Goal: Transaction & Acquisition: Purchase product/service

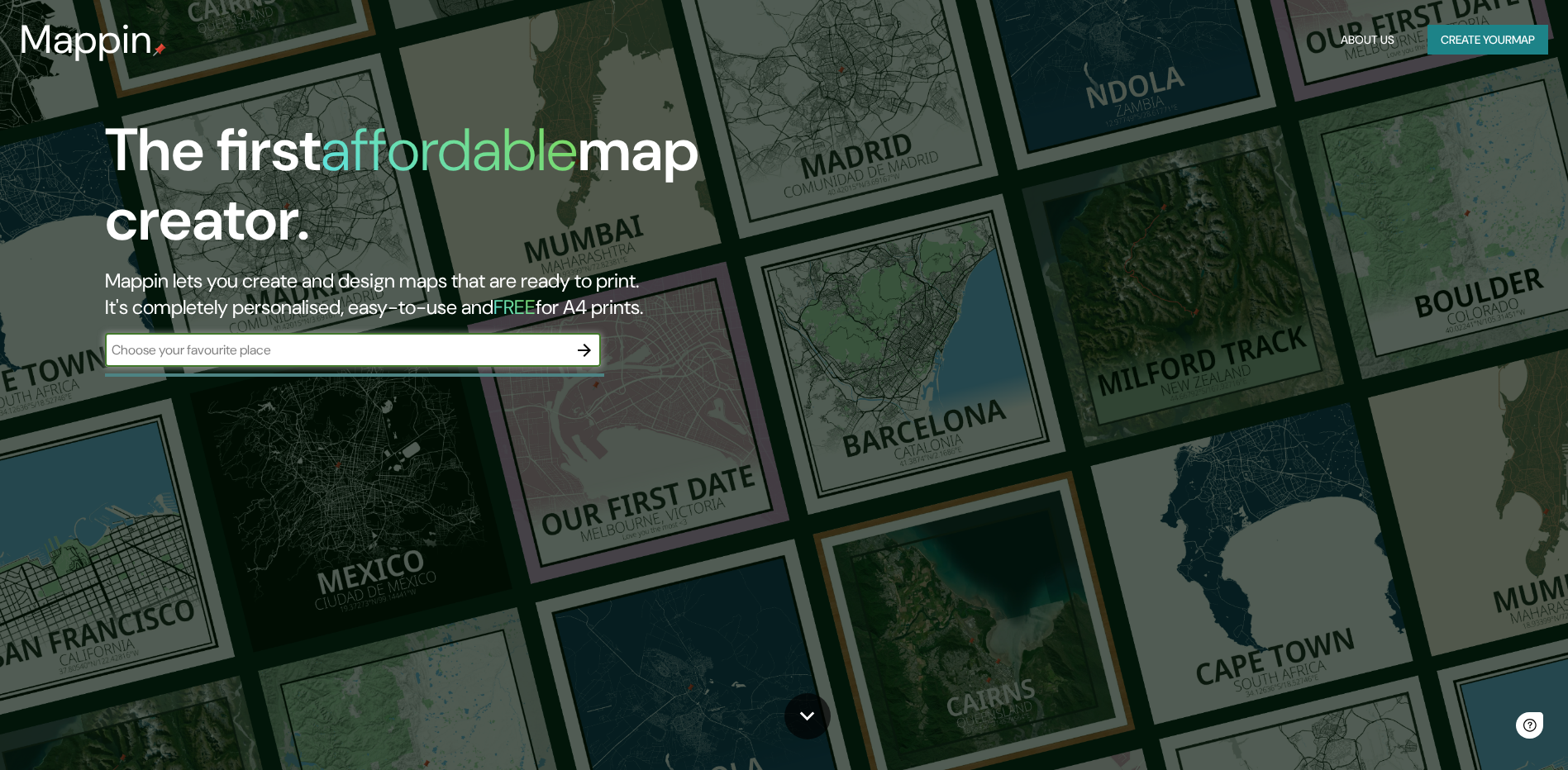
click at [490, 357] on input "text" at bounding box center [336, 350] width 463 height 19
type input "[GEOGRAPHIC_DATA]"
click at [593, 349] on icon "button" at bounding box center [585, 351] width 20 height 20
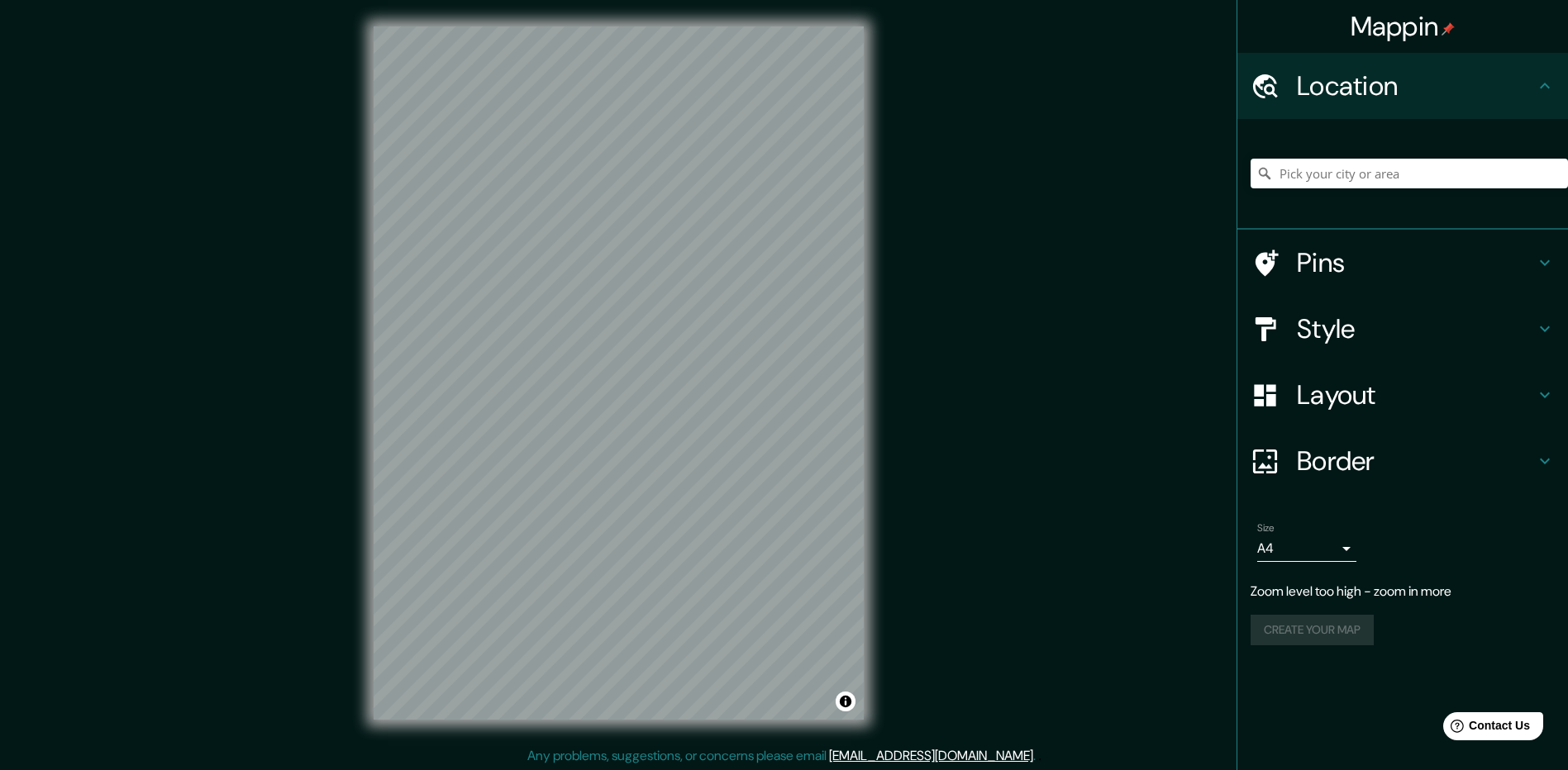
click at [1052, 335] on div "Mappin Location Pins Style Layout Border Choose a border. Hint : you can make l…" at bounding box center [784, 386] width 1568 height 773
click at [1310, 553] on body "Mappin Location Pins Style Layout Border Choose a border. Hint : you can make l…" at bounding box center [784, 385] width 1568 height 770
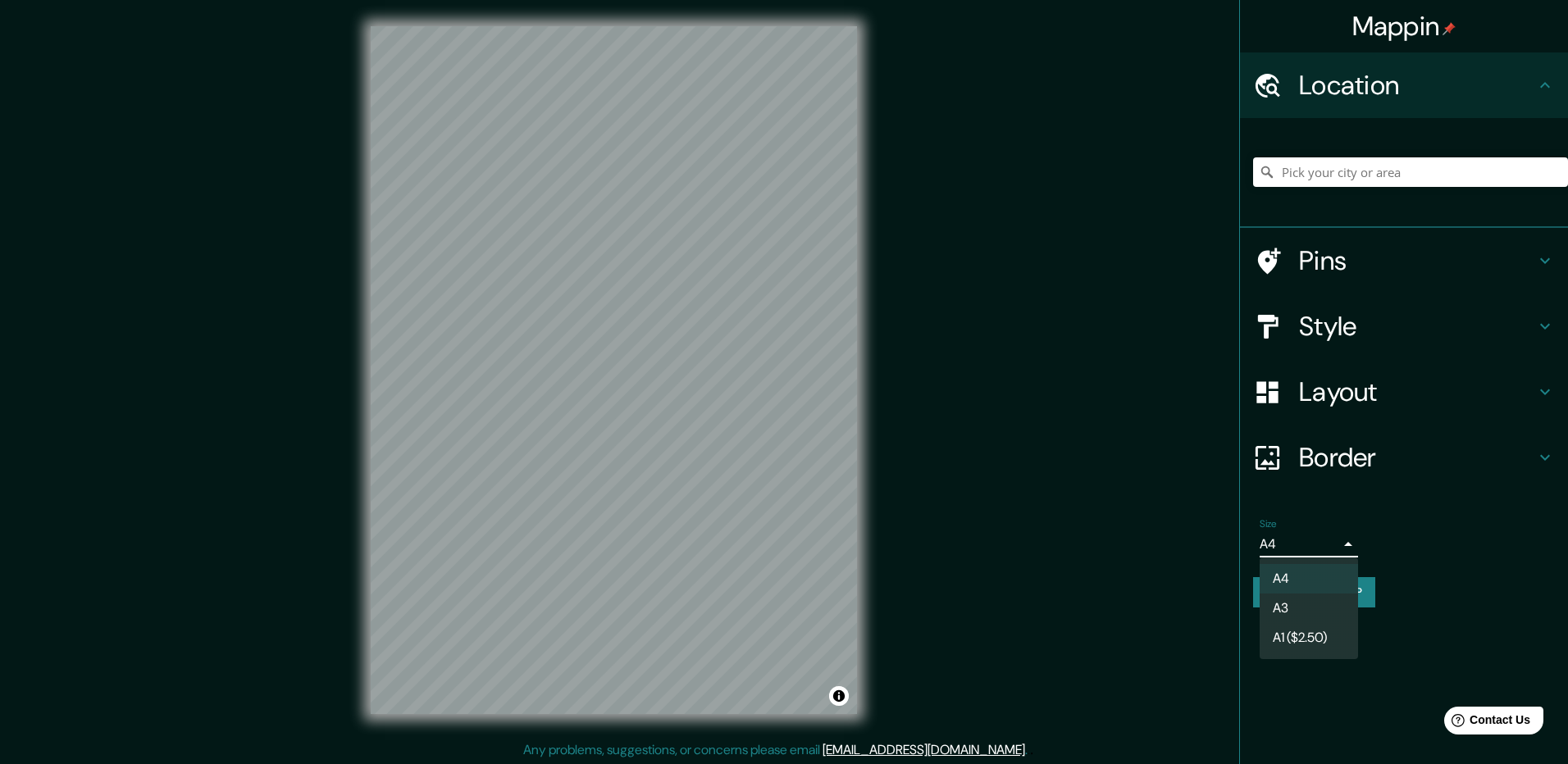
click at [1302, 600] on li "A3" at bounding box center [1309, 609] width 99 height 30
click at [1310, 552] on body "Mappin Location Pins Style Layout Border Choose a border. Hint : you can make l…" at bounding box center [784, 382] width 1568 height 764
click at [1302, 636] on li "A1 ($2.50)" at bounding box center [1309, 638] width 99 height 30
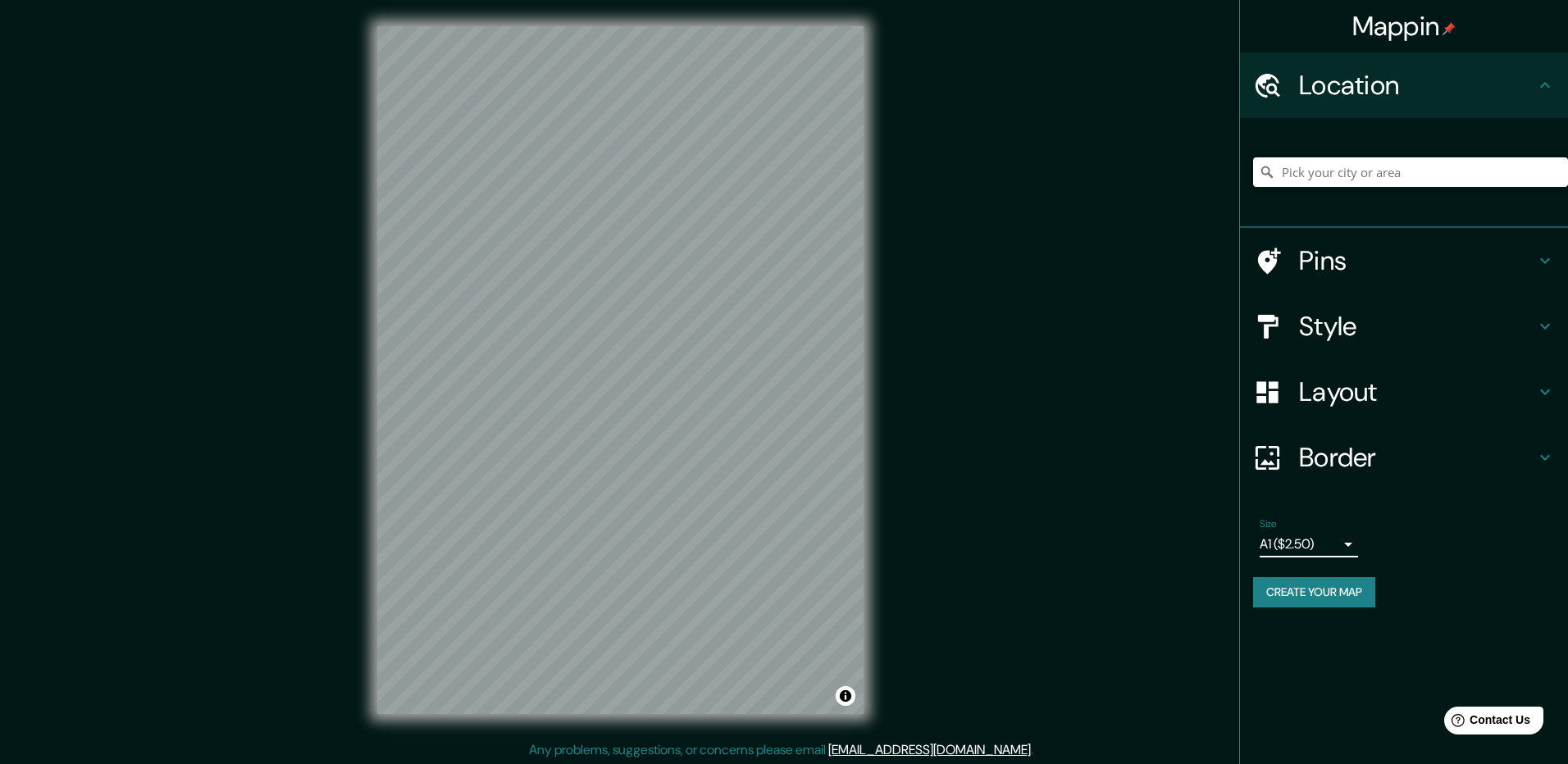
click at [1302, 546] on body "Mappin Location Pins Style Layout Border Choose a border. Hint : you can make l…" at bounding box center [784, 382] width 1568 height 764
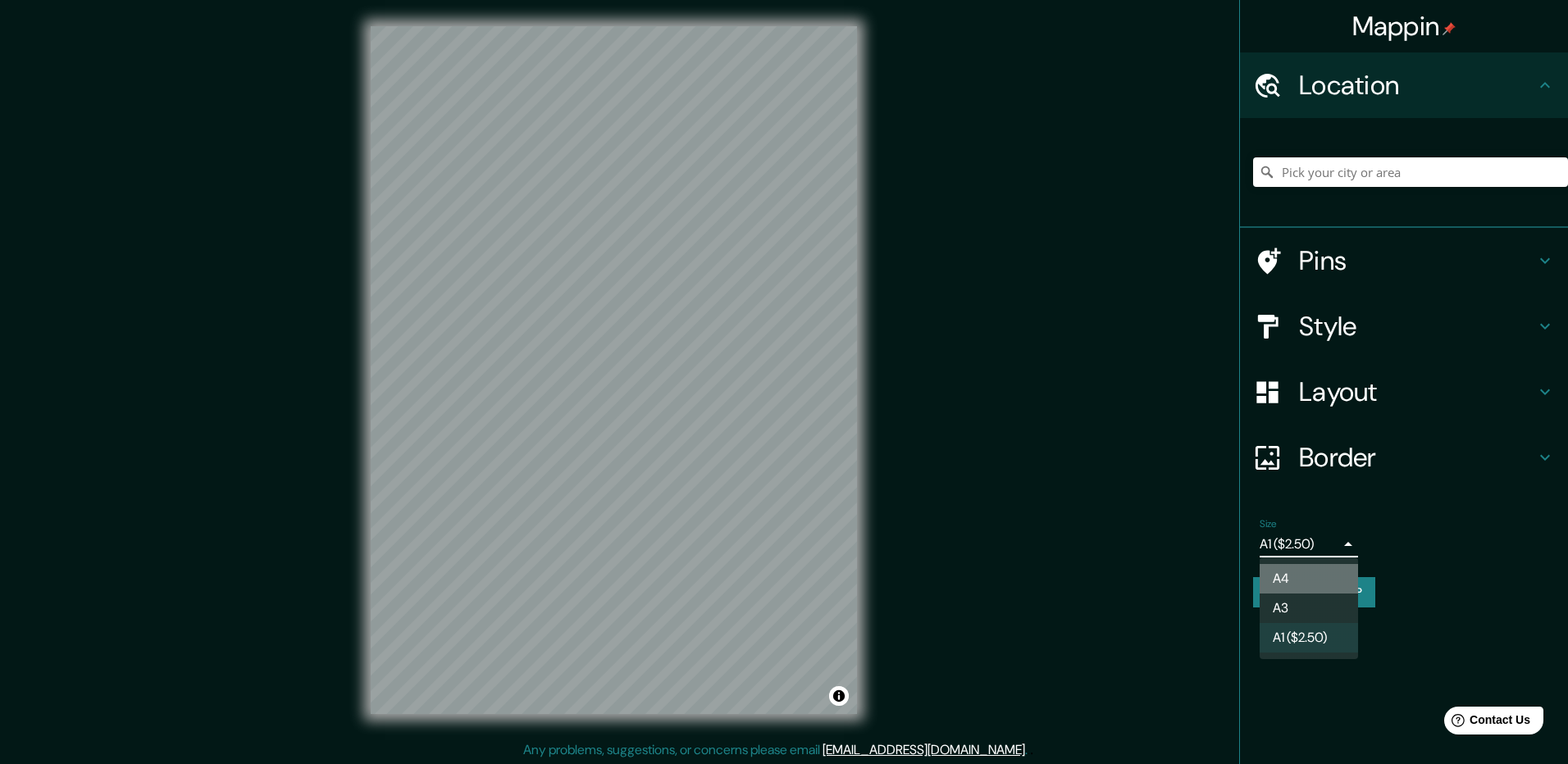
click at [1318, 571] on li "A4" at bounding box center [1309, 579] width 99 height 30
type input "single"
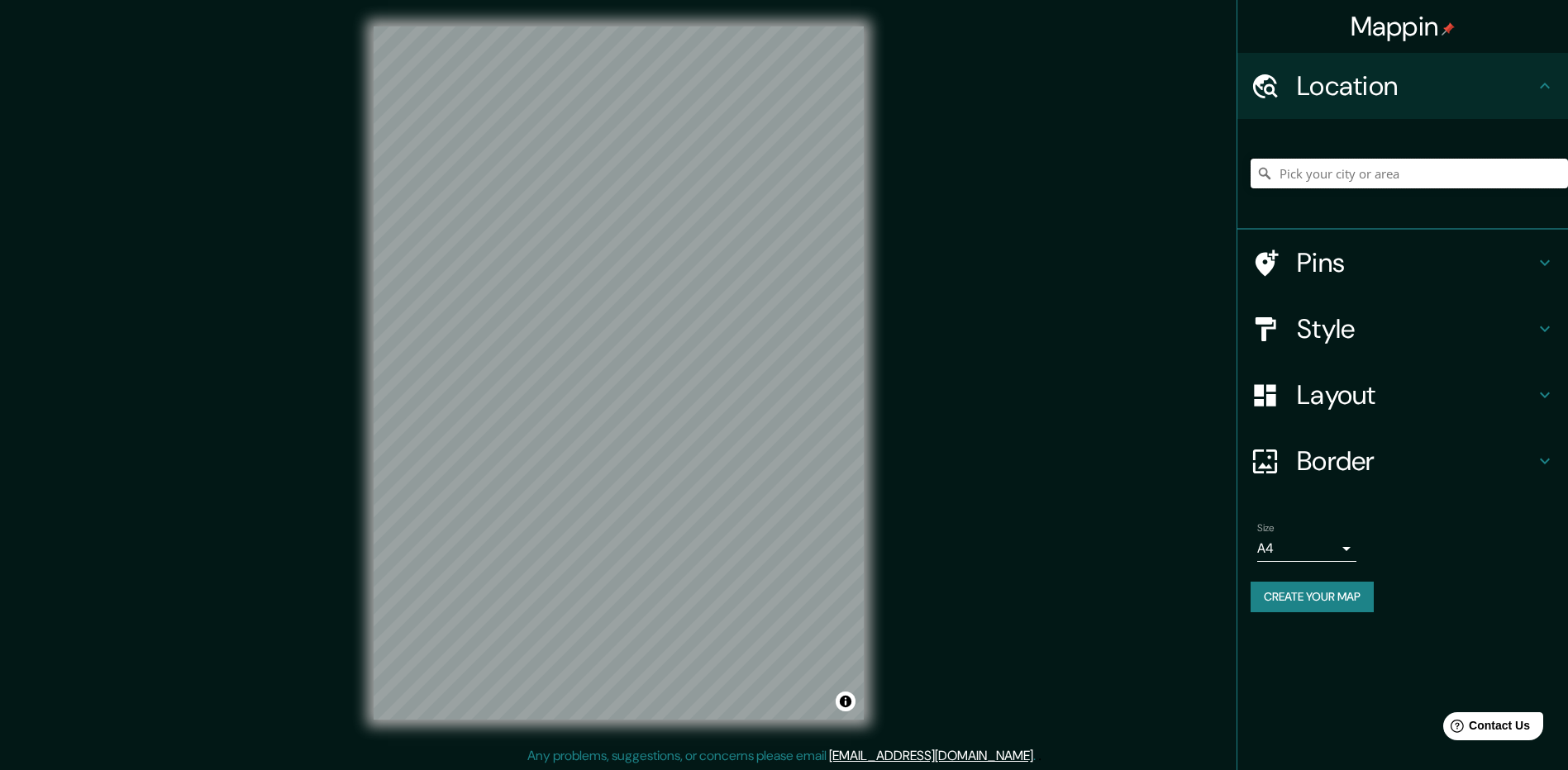
click at [1376, 176] on input "Pick your city or area" at bounding box center [1410, 173] width 318 height 30
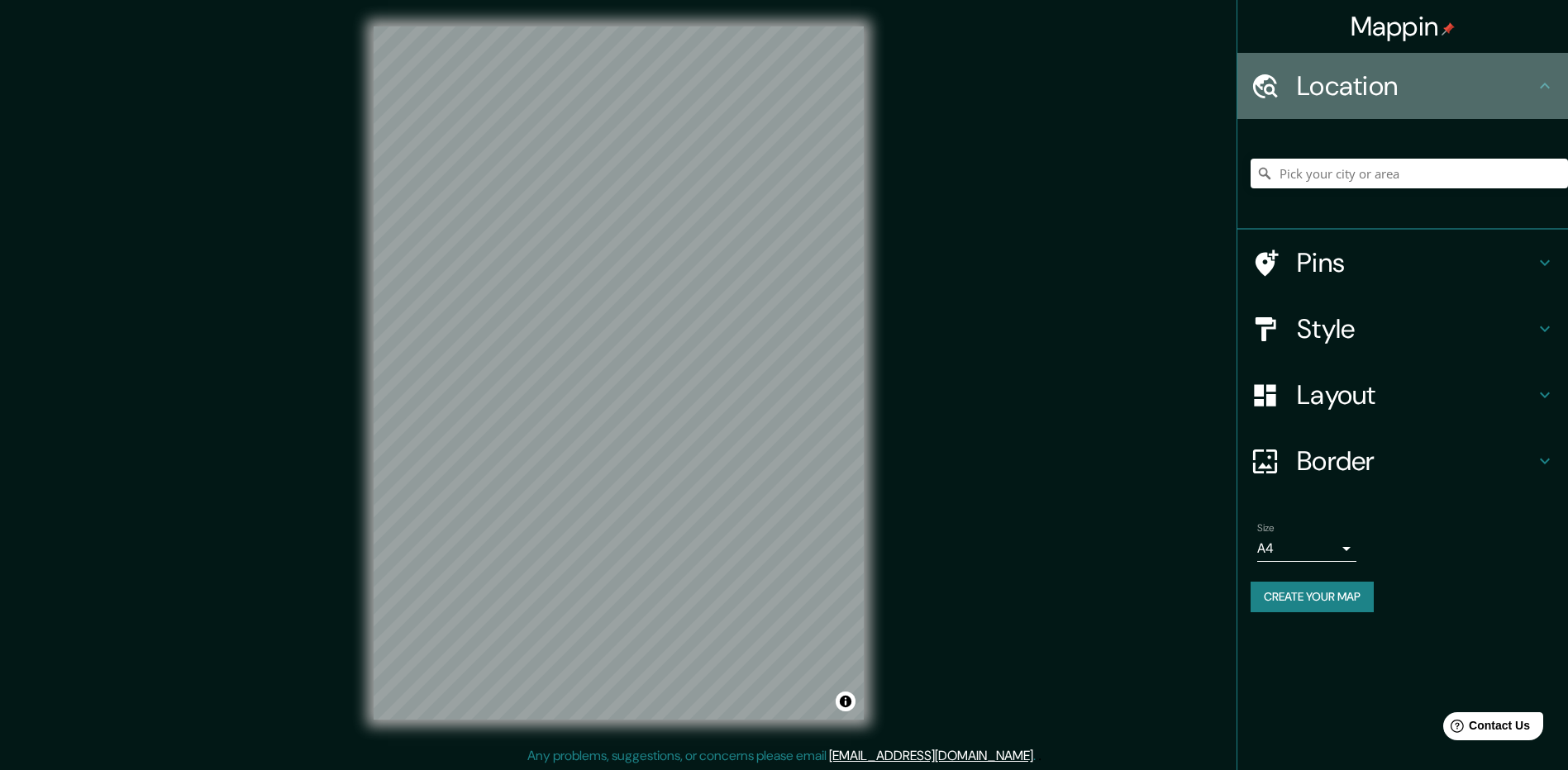
click at [1398, 109] on div "Location" at bounding box center [1403, 86] width 331 height 66
click at [1553, 82] on icon at bounding box center [1545, 86] width 20 height 20
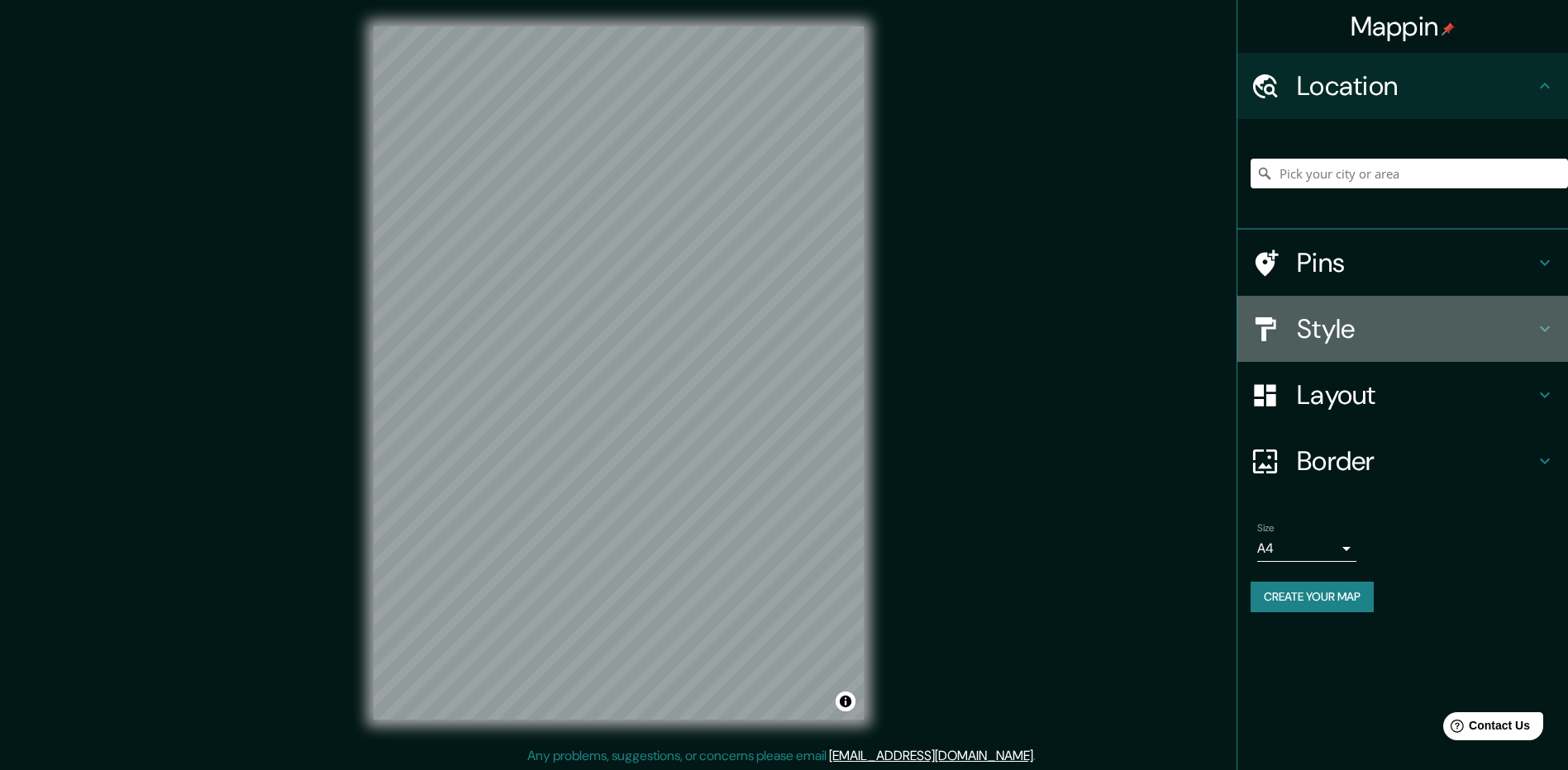
click at [1413, 324] on h4 "Style" at bounding box center [1416, 329] width 238 height 33
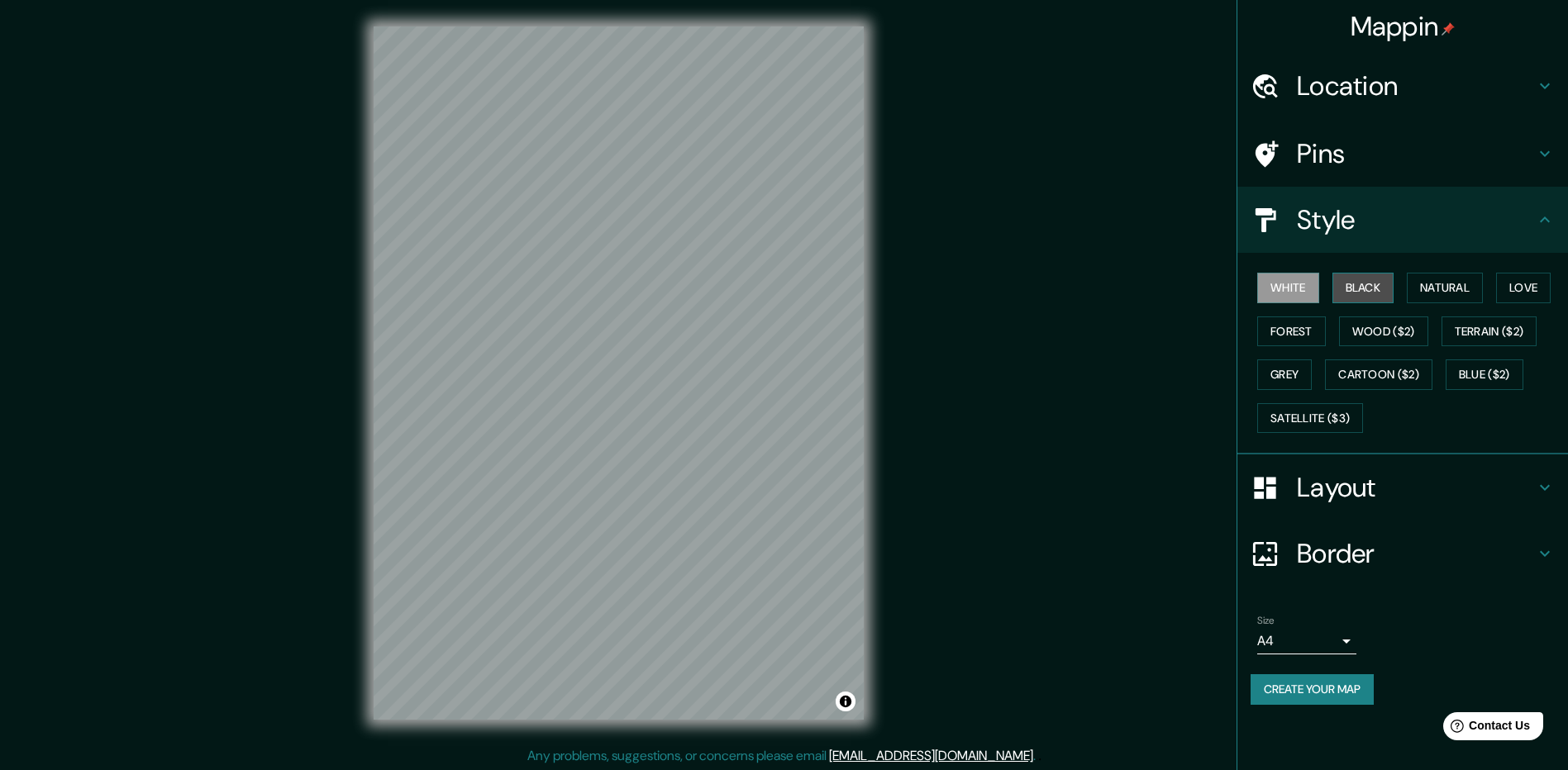
click at [1378, 285] on button "Black" at bounding box center [1364, 288] width 62 height 31
click at [1440, 292] on button "Natural" at bounding box center [1444, 288] width 76 height 31
drag, startPoint x: 1206, startPoint y: 310, endPoint x: 1034, endPoint y: 360, distance: 179.1
click at [1154, 333] on div "Mappin Location Pins Style White Black Natural Love Forest Wood ($2) Terrain ($…" at bounding box center [784, 386] width 1568 height 773
click at [1363, 425] on button "Satellite ($3)" at bounding box center [1310, 418] width 106 height 31
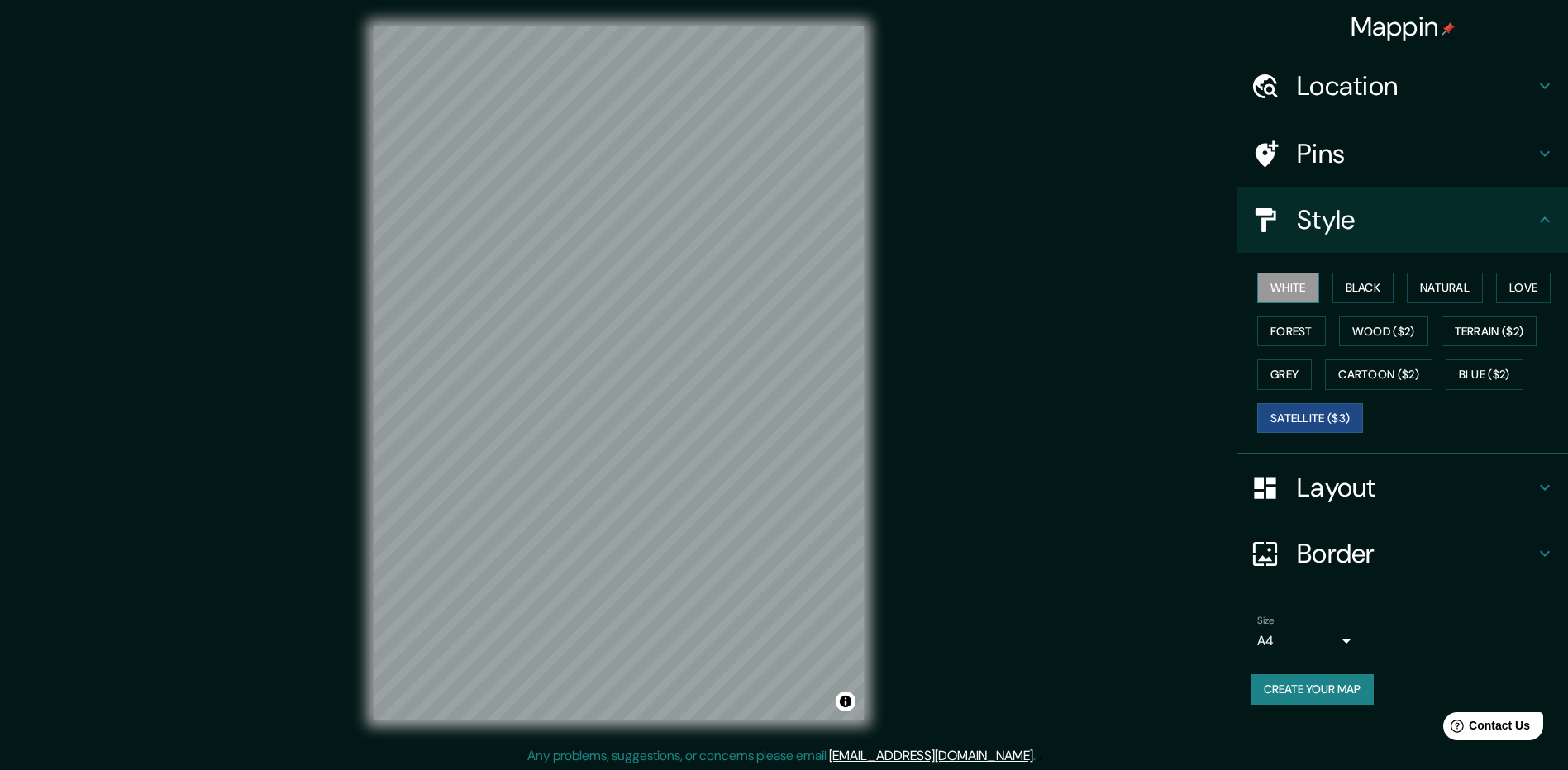
click at [1300, 284] on button "White" at bounding box center [1288, 288] width 62 height 31
click at [1290, 371] on button "Grey" at bounding box center [1284, 375] width 55 height 31
click at [1308, 293] on button "White" at bounding box center [1288, 288] width 62 height 31
drag, startPoint x: 1287, startPoint y: 345, endPoint x: 1284, endPoint y: 362, distance: 17.3
click at [1287, 348] on div "White Black Natural Love Forest Wood ($2) Terrain ($2) Grey Cartoon ($2) Blue (…" at bounding box center [1410, 353] width 318 height 173
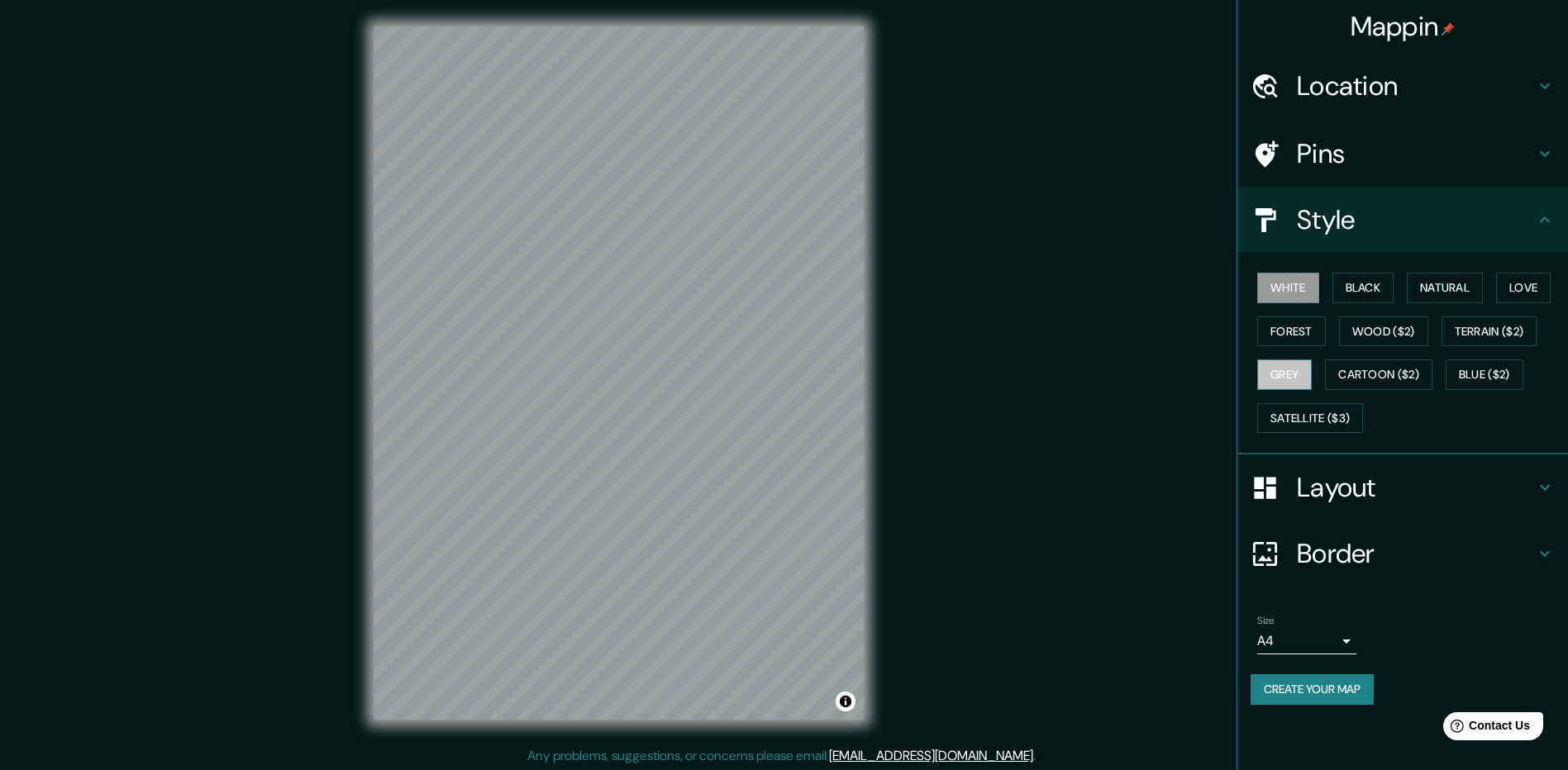
click at [1280, 376] on button "Grey" at bounding box center [1284, 375] width 55 height 31
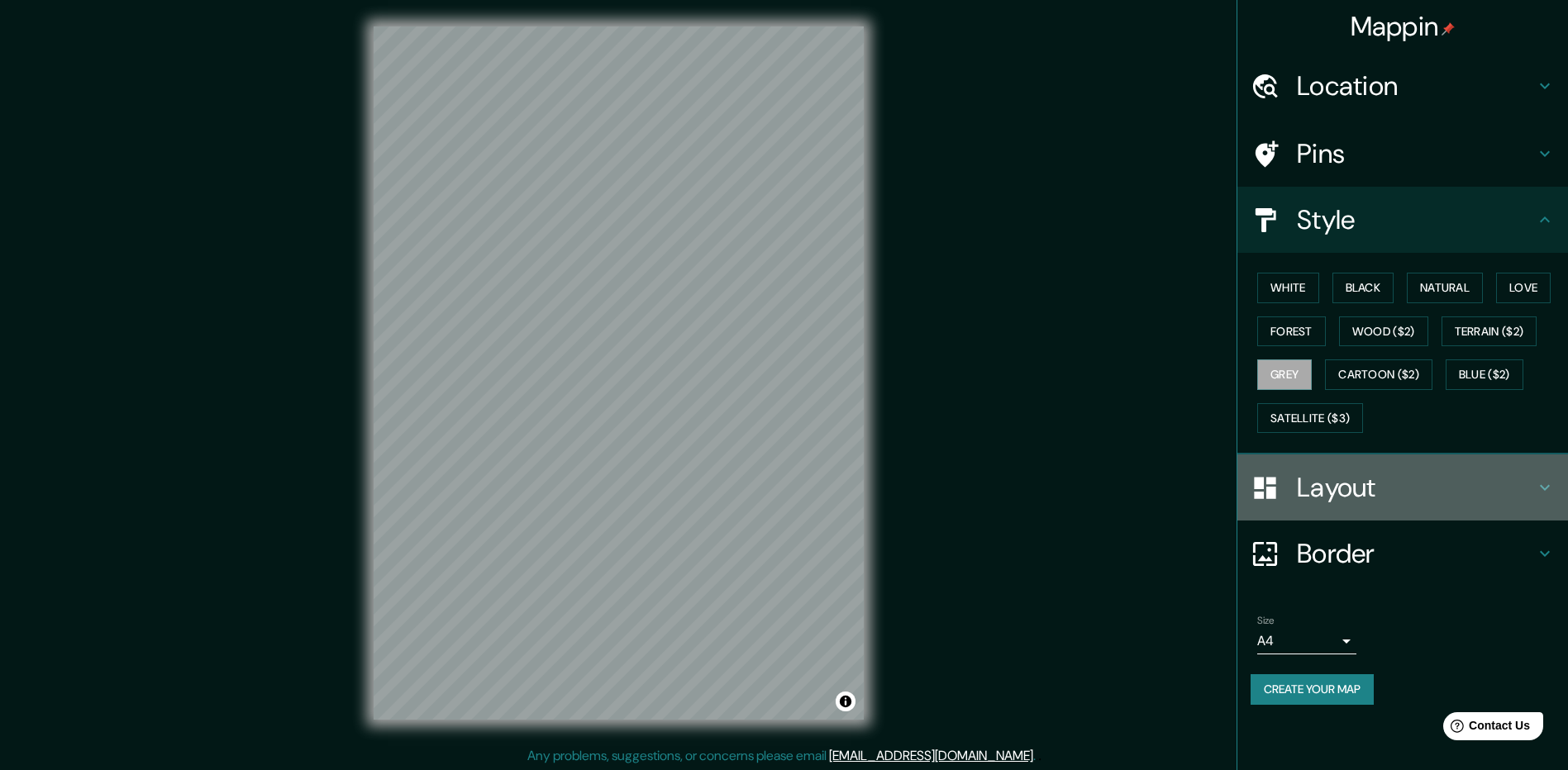
click at [1379, 493] on h4 "Layout" at bounding box center [1416, 487] width 238 height 33
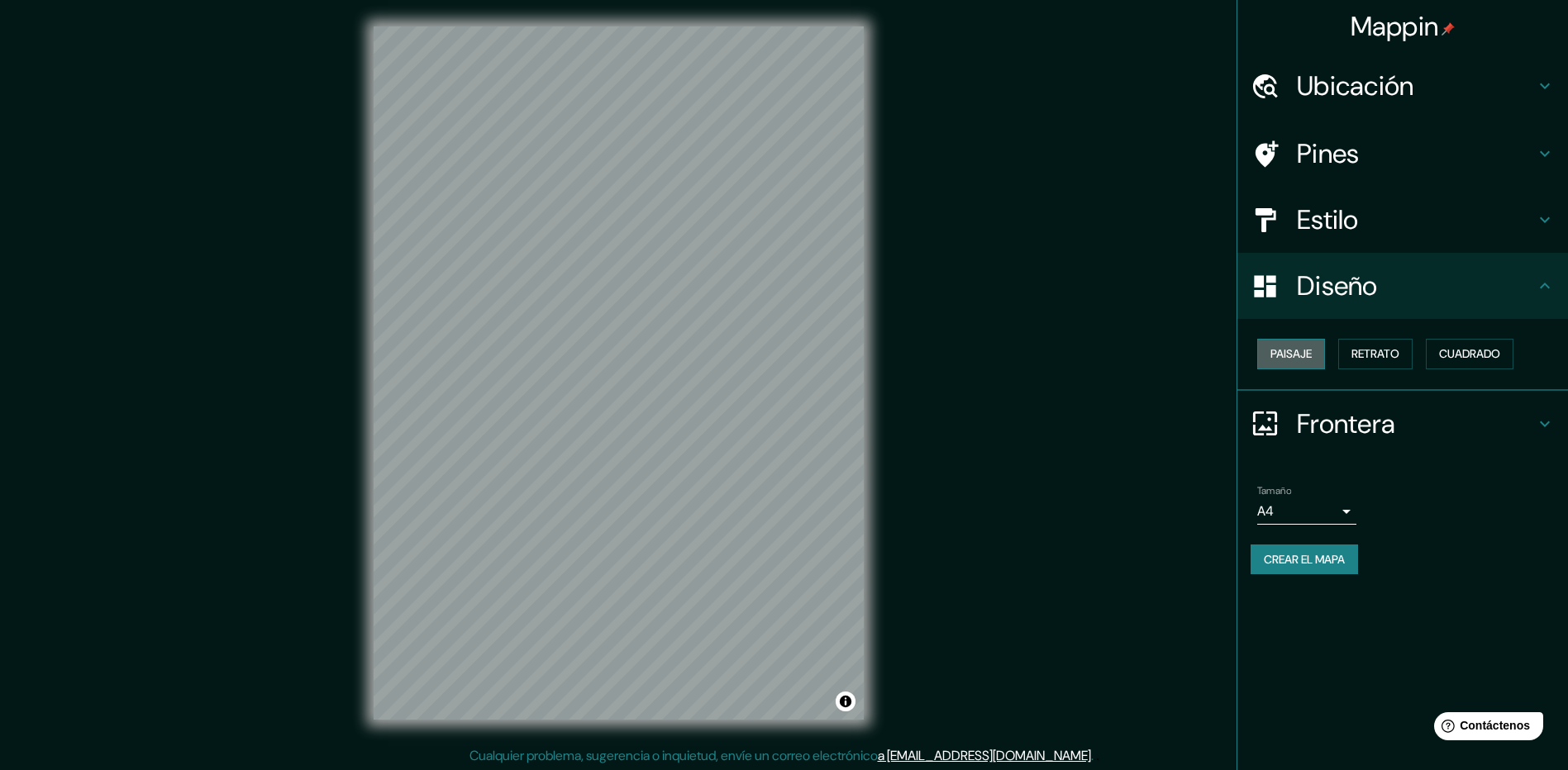
click at [1302, 355] on font "Paisaje" at bounding box center [1291, 354] width 41 height 21
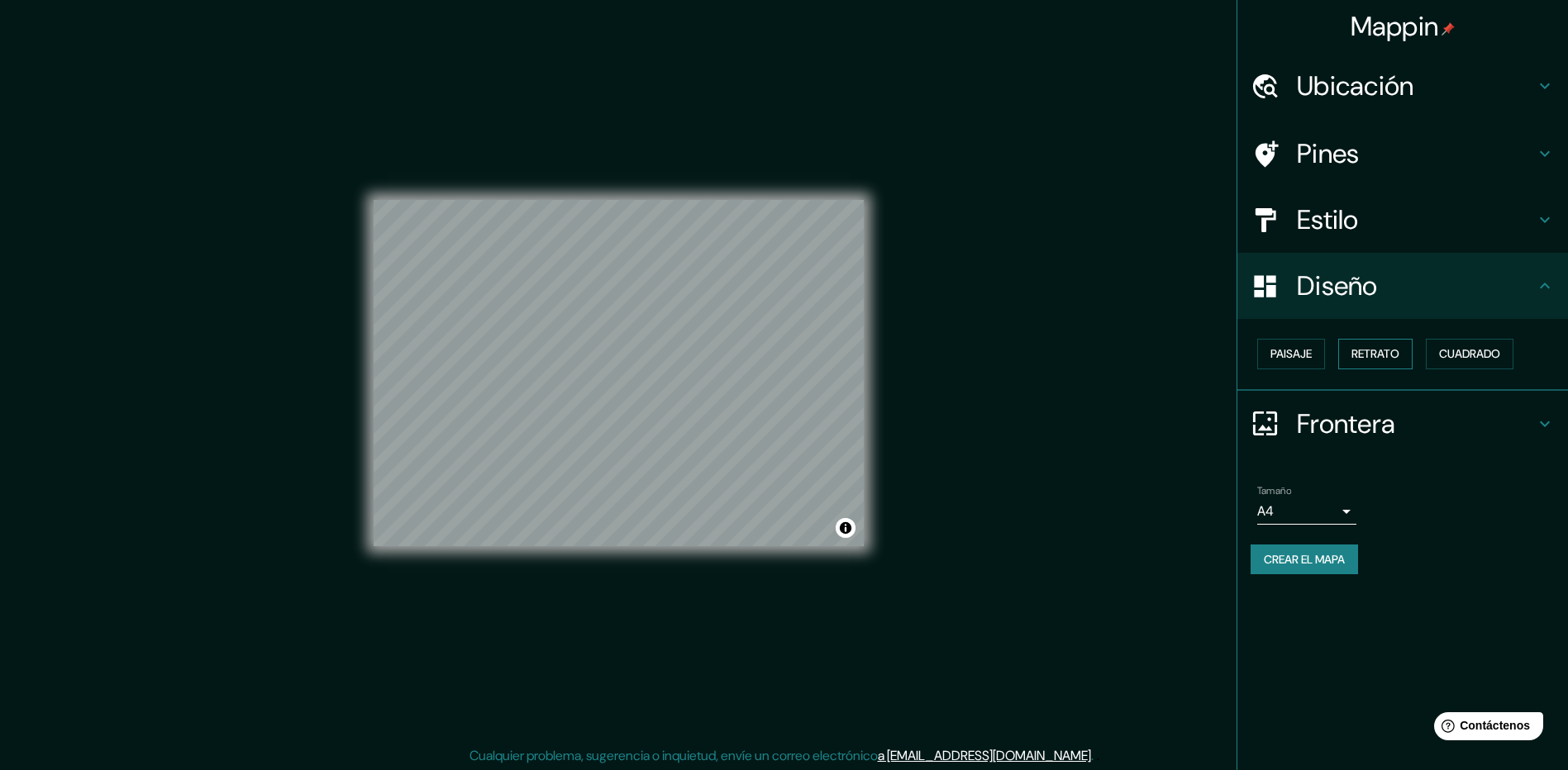
click at [1395, 356] on font "Retrato" at bounding box center [1376, 354] width 48 height 21
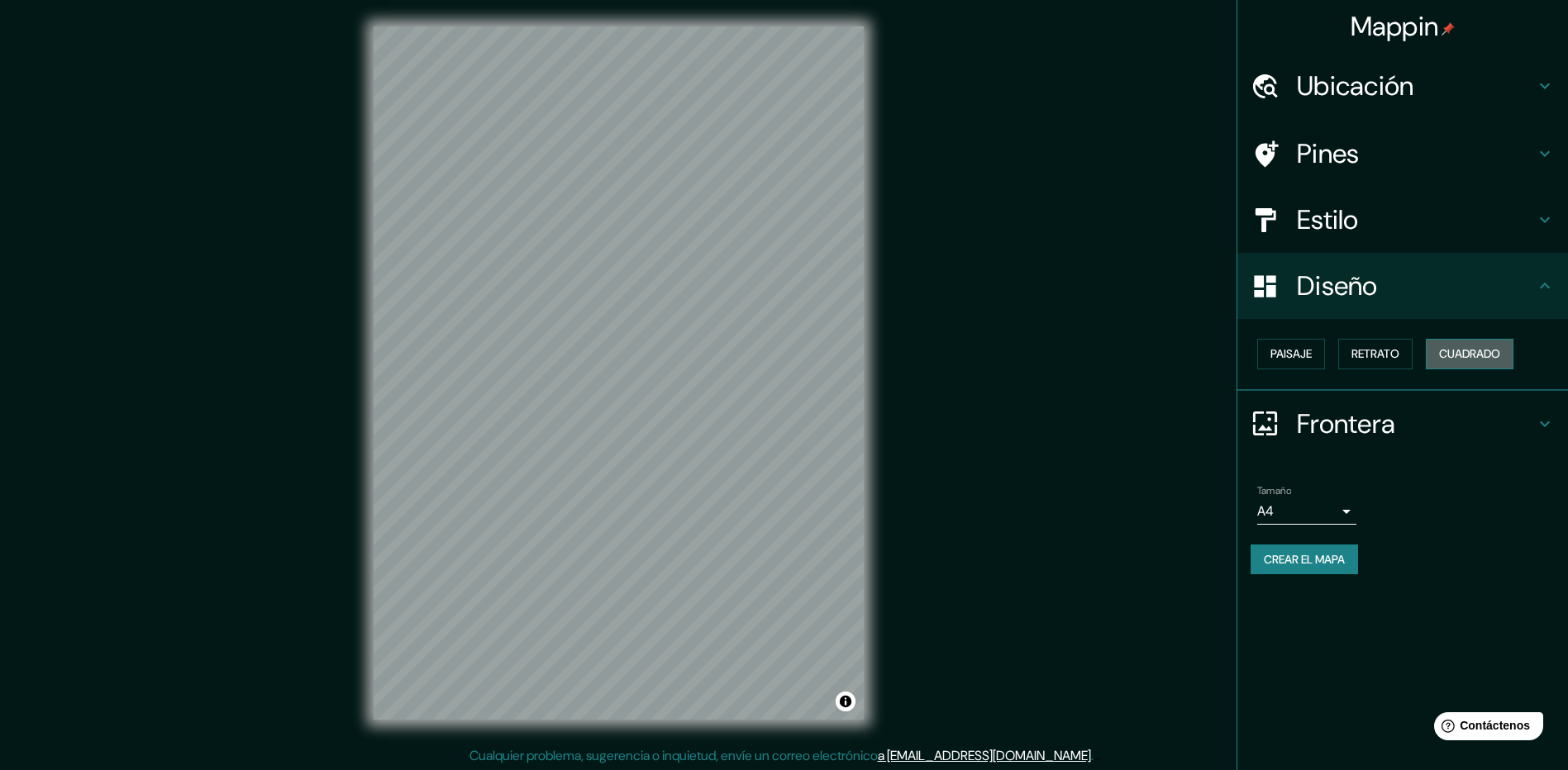
click at [1475, 354] on font "Cuadrado" at bounding box center [1469, 354] width 61 height 21
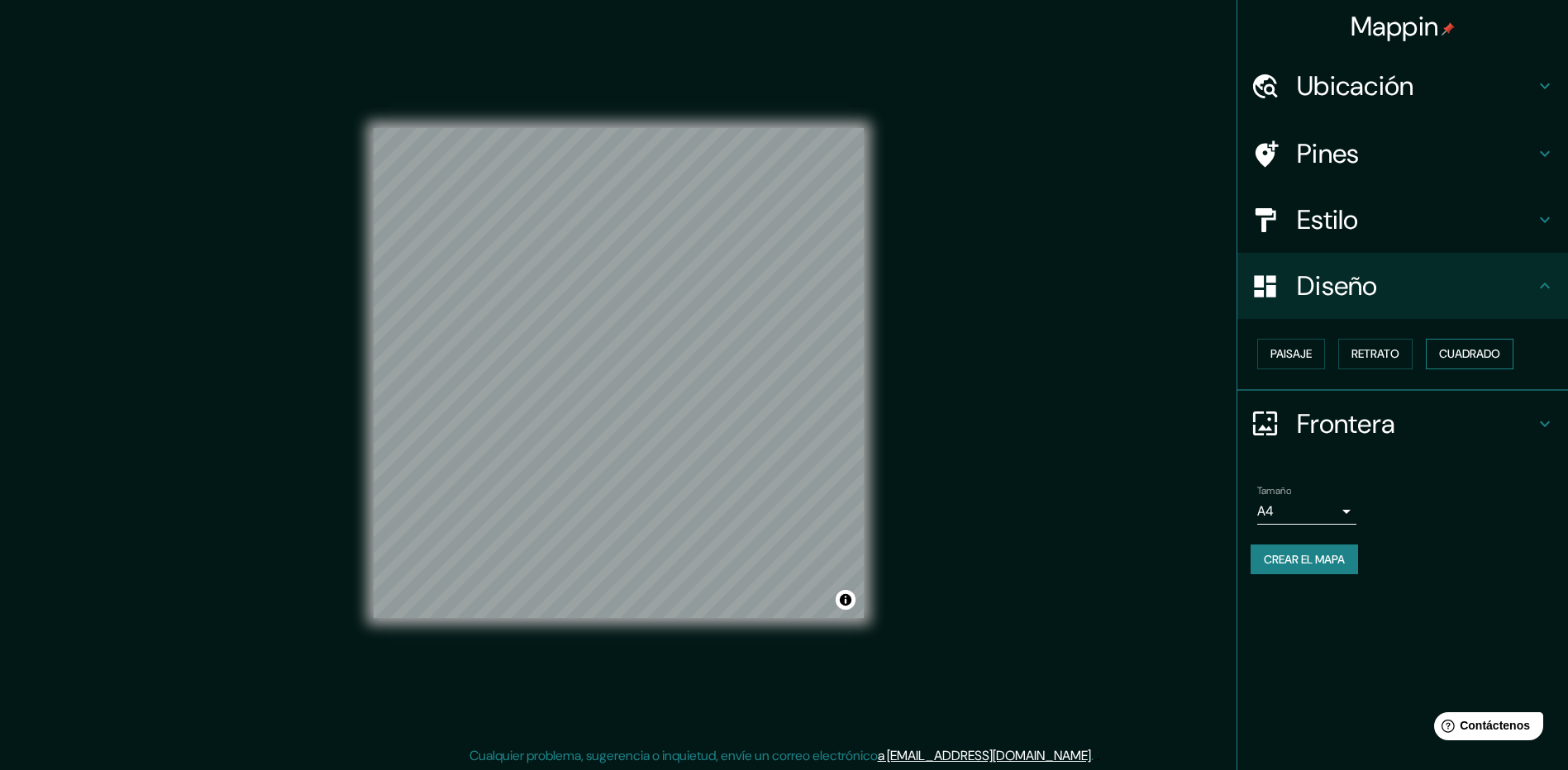
click at [1437, 355] on button "Cuadrado" at bounding box center [1470, 354] width 88 height 31
click at [1404, 358] on button "Retrato" at bounding box center [1376, 354] width 75 height 31
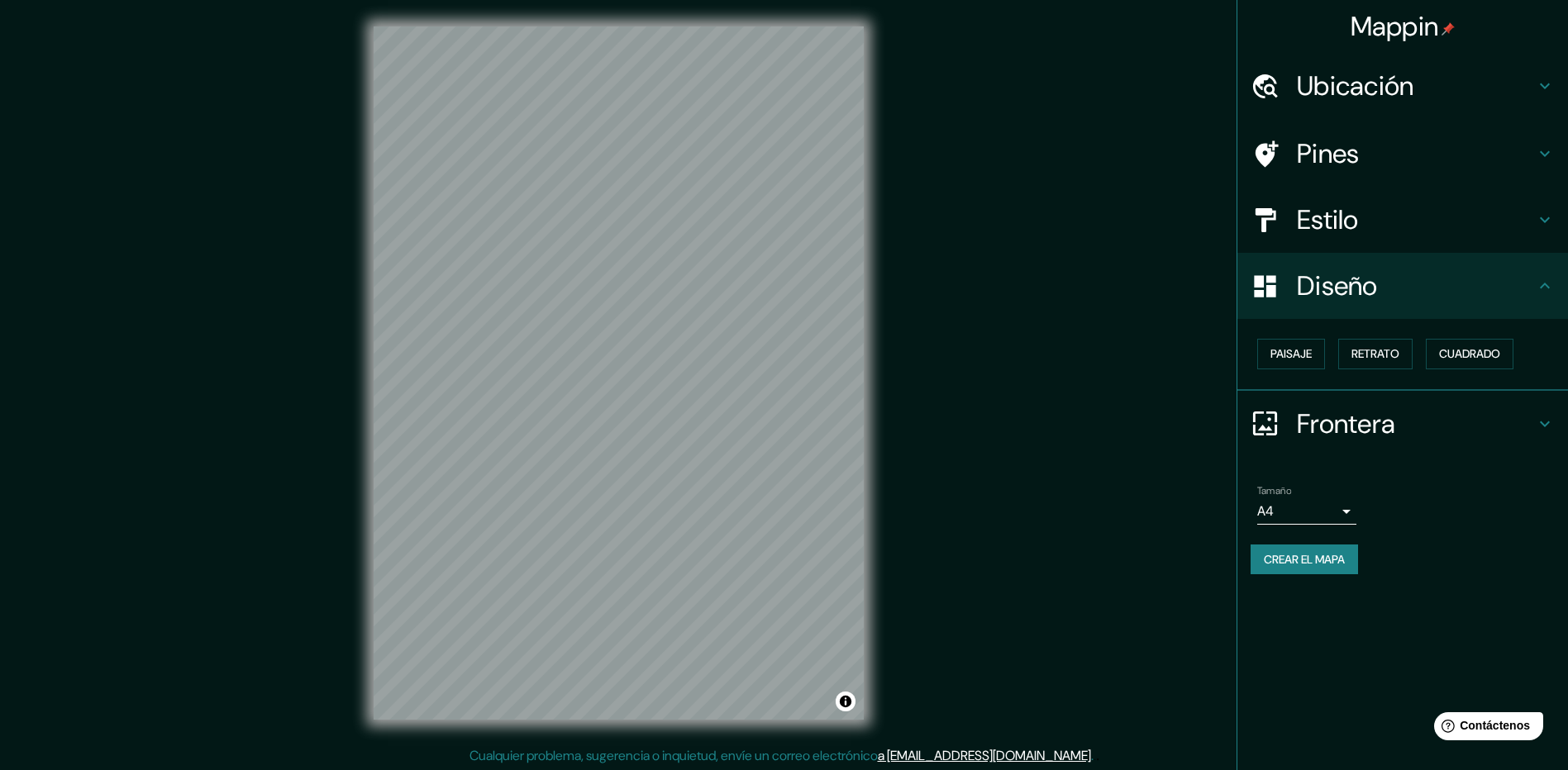
click at [1318, 194] on div "Estilo" at bounding box center [1403, 220] width 331 height 66
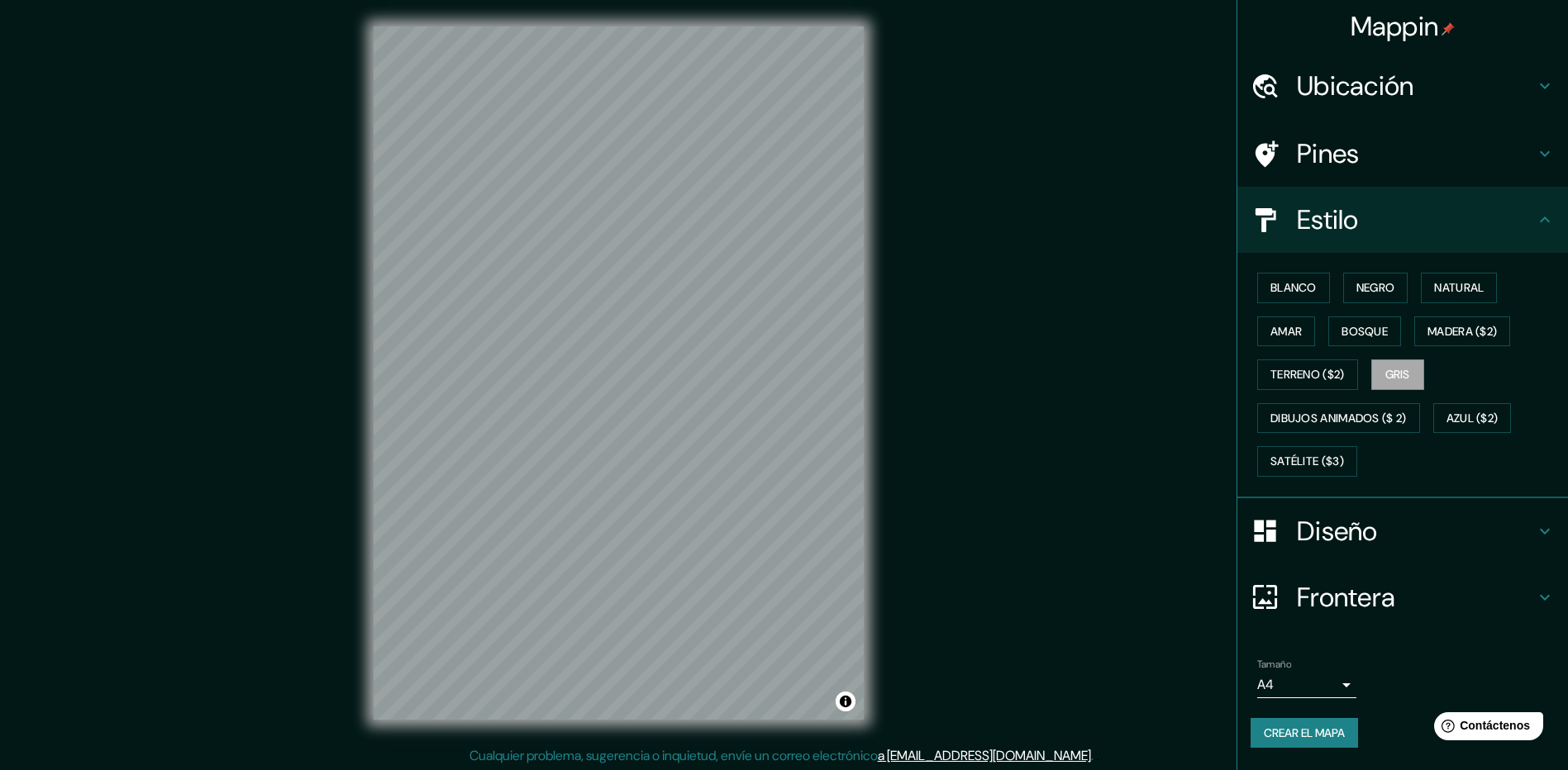
click at [1344, 164] on h4 "Pines" at bounding box center [1416, 153] width 238 height 33
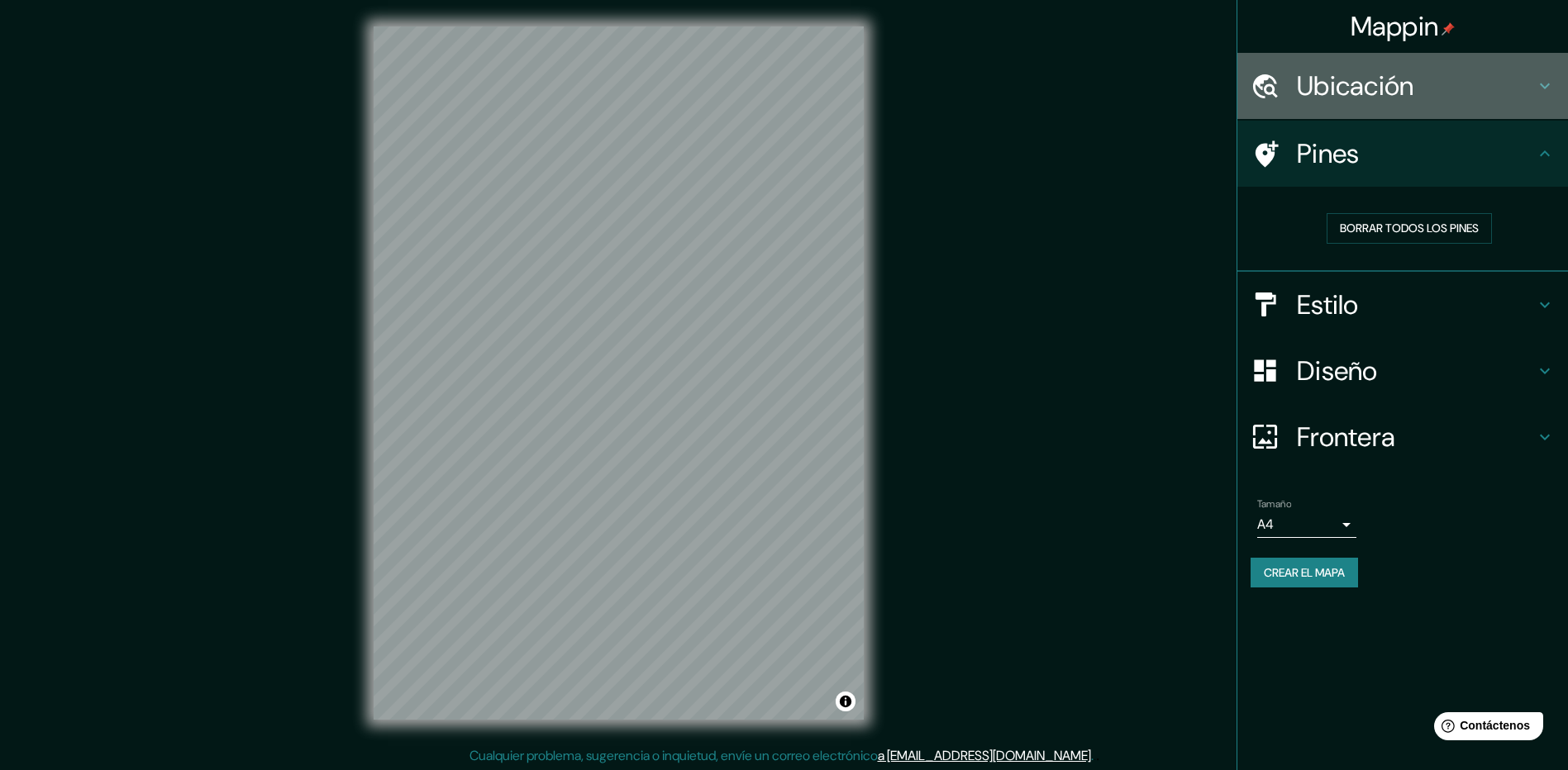
click at [1410, 98] on h4 "Ubicación" at bounding box center [1416, 86] width 238 height 33
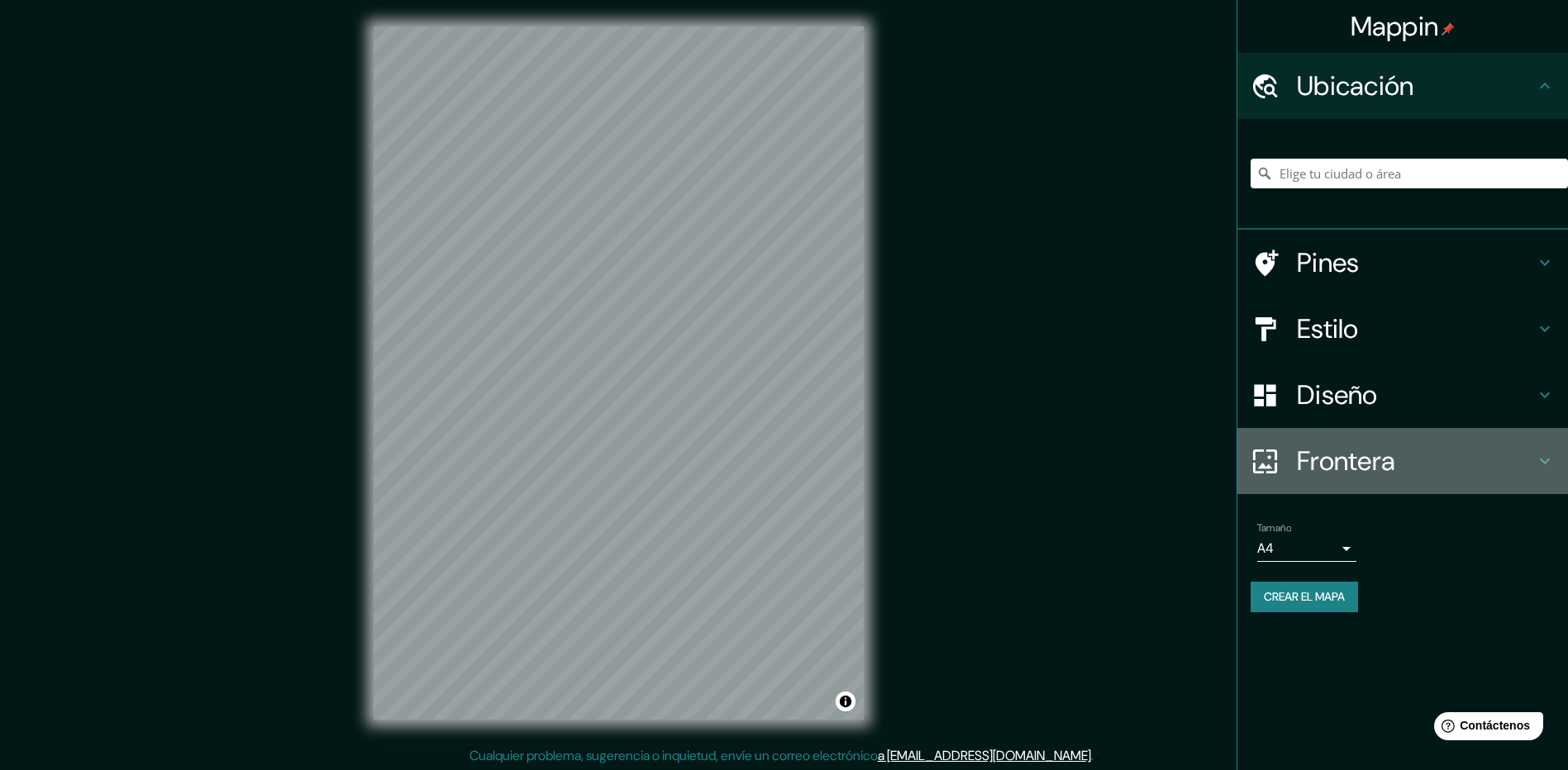
click at [1398, 469] on h4 "Frontera" at bounding box center [1416, 460] width 238 height 33
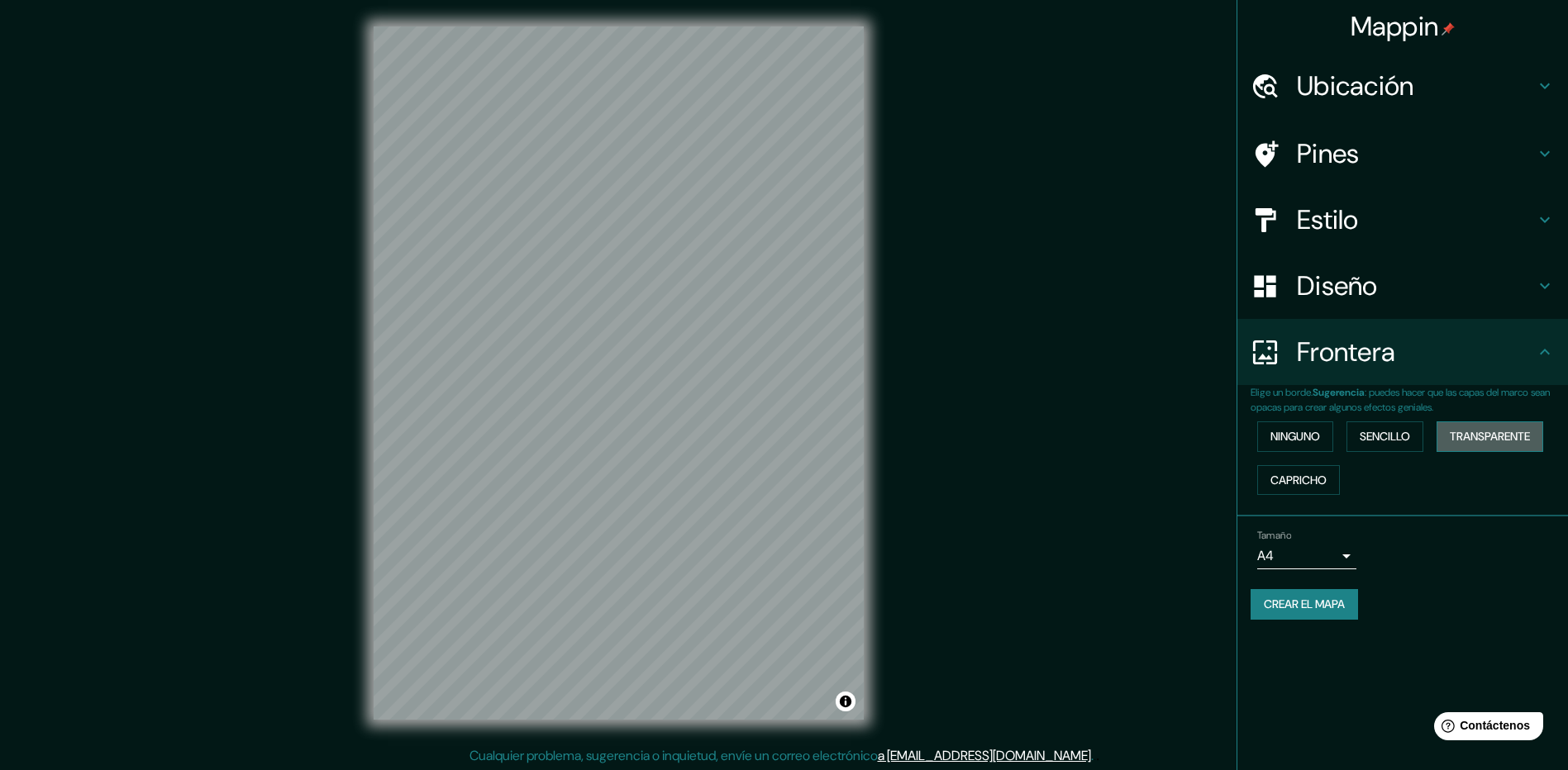
click at [1465, 440] on font "Transparente" at bounding box center [1490, 436] width 80 height 21
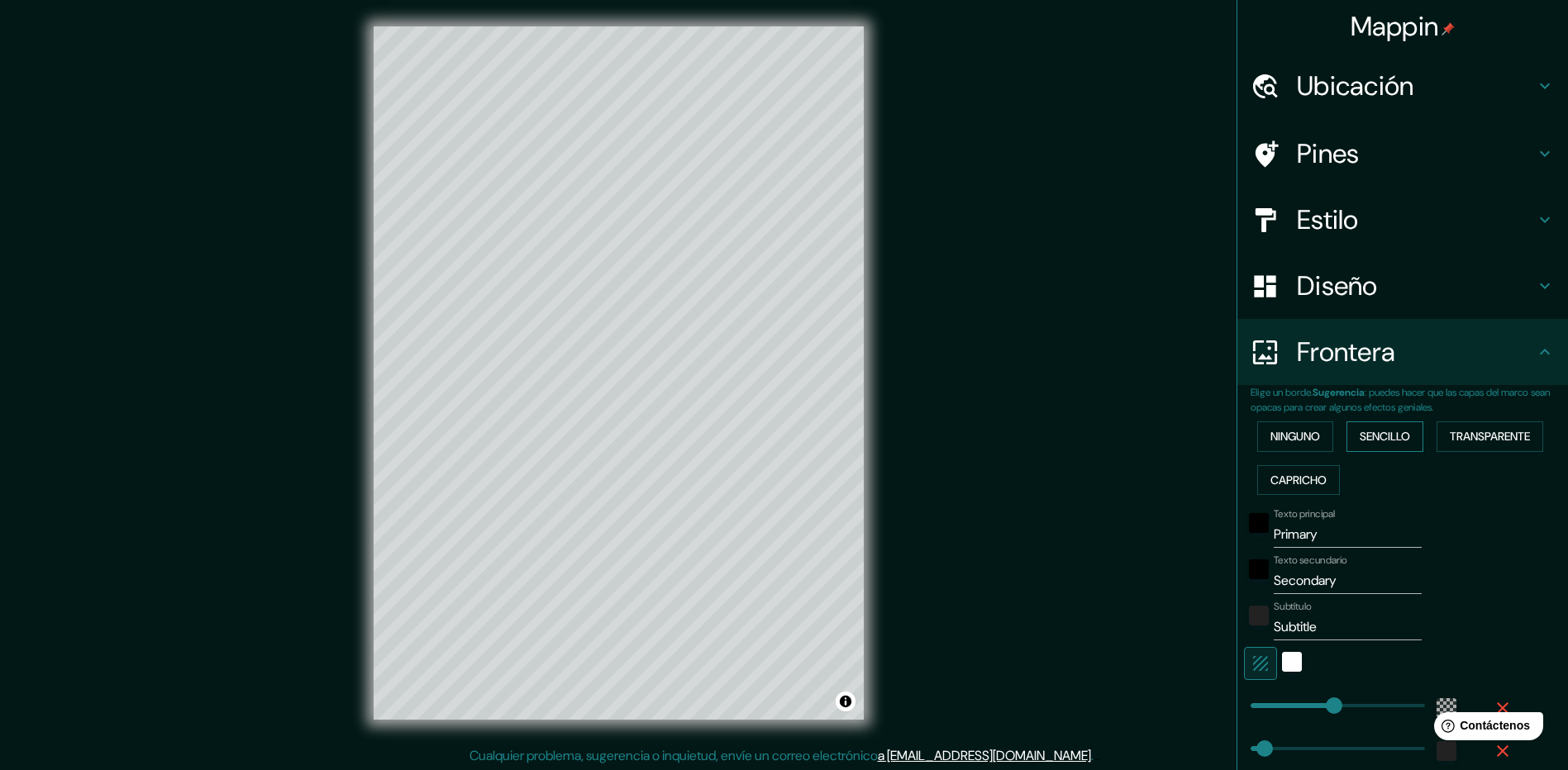
click at [1411, 438] on button "Sencillo" at bounding box center [1385, 436] width 77 height 31
click at [1293, 437] on font "Ninguno" at bounding box center [1296, 436] width 50 height 21
